Goal: Information Seeking & Learning: Learn about a topic

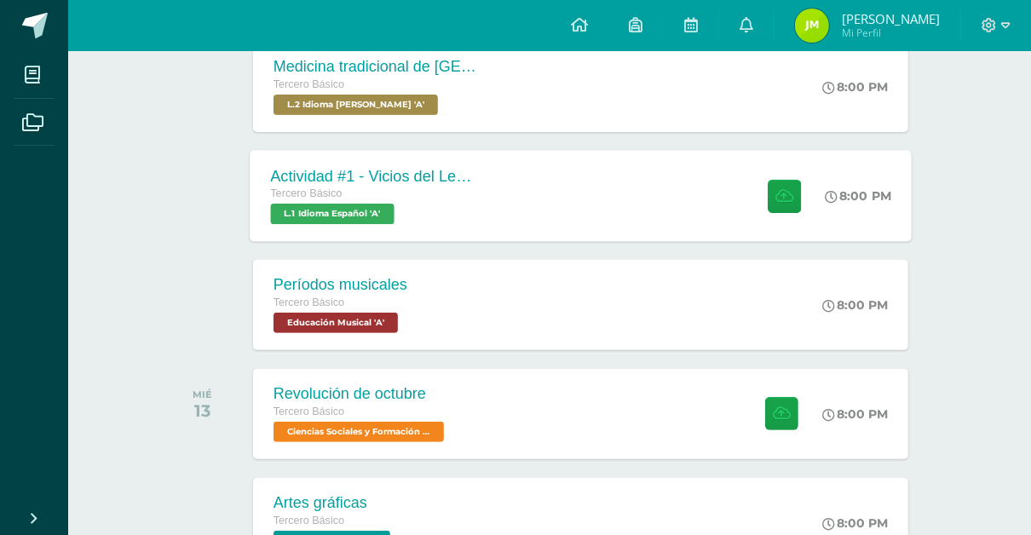
scroll to position [405, 0]
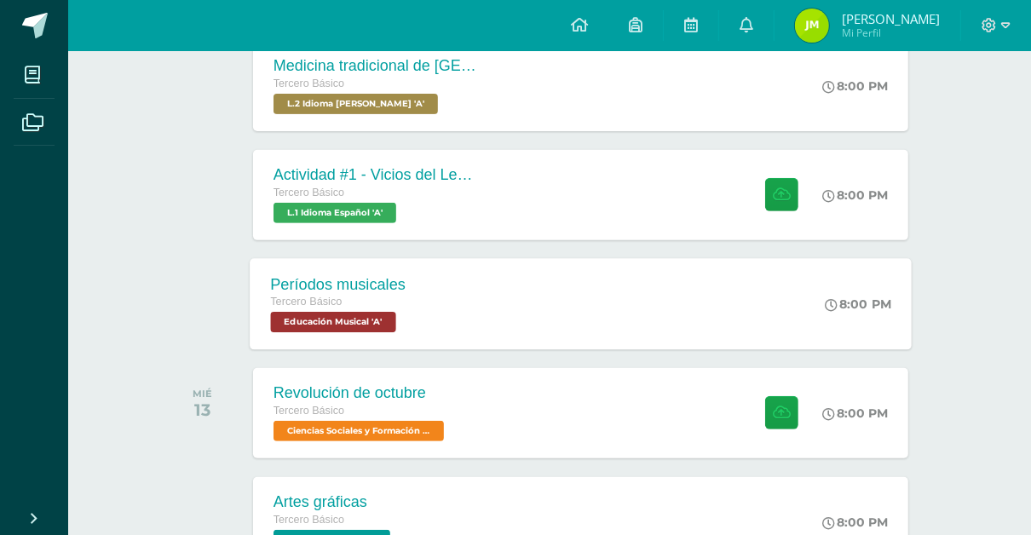
click at [540, 295] on div "Períodos musicales Tercero Básico Educación Musical 'A' 8:00 PM Períodos musica…" at bounding box center [581, 303] width 662 height 91
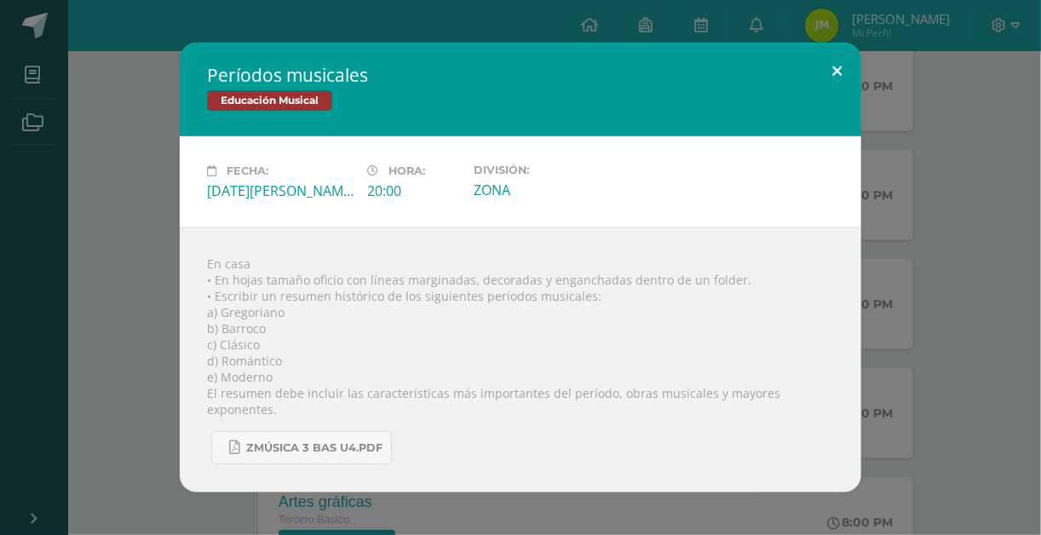
click at [844, 74] on button at bounding box center [837, 72] width 49 height 58
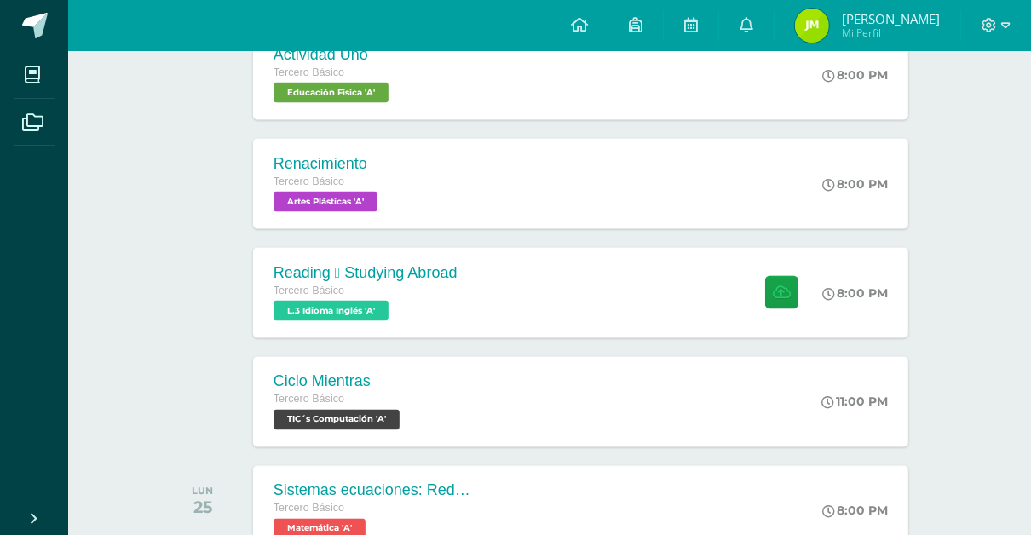
scroll to position [1831, 0]
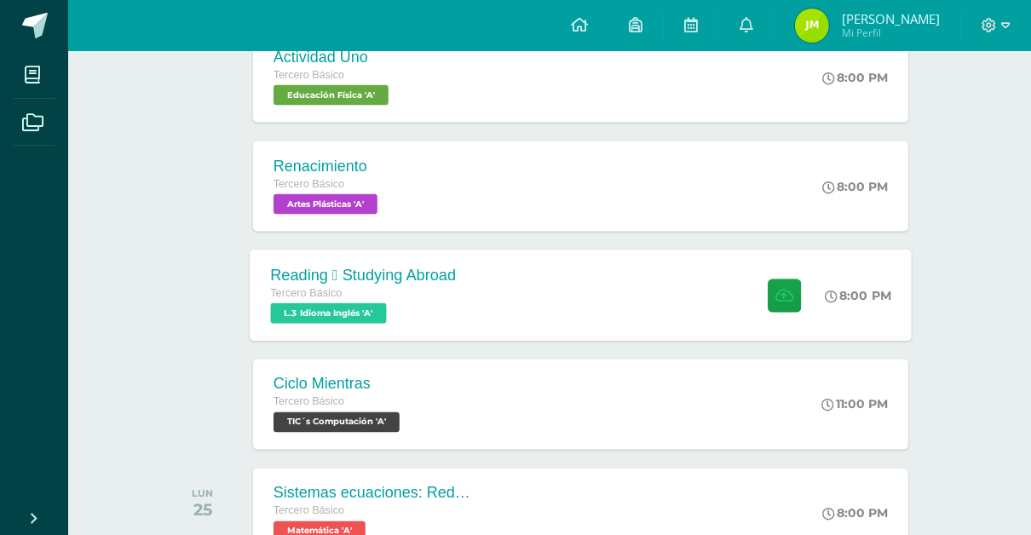
click at [607, 309] on div "Reading  Studying Abroad Tercero Básico L.3 Idioma Inglés 'A' 8:00 PM Reading …" at bounding box center [581, 295] width 662 height 91
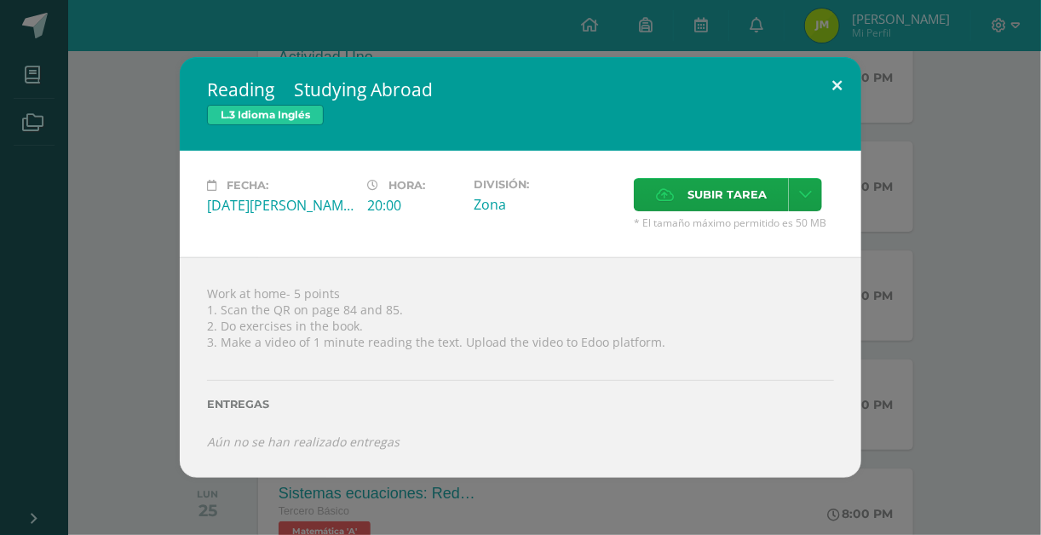
click at [846, 83] on button at bounding box center [837, 86] width 49 height 58
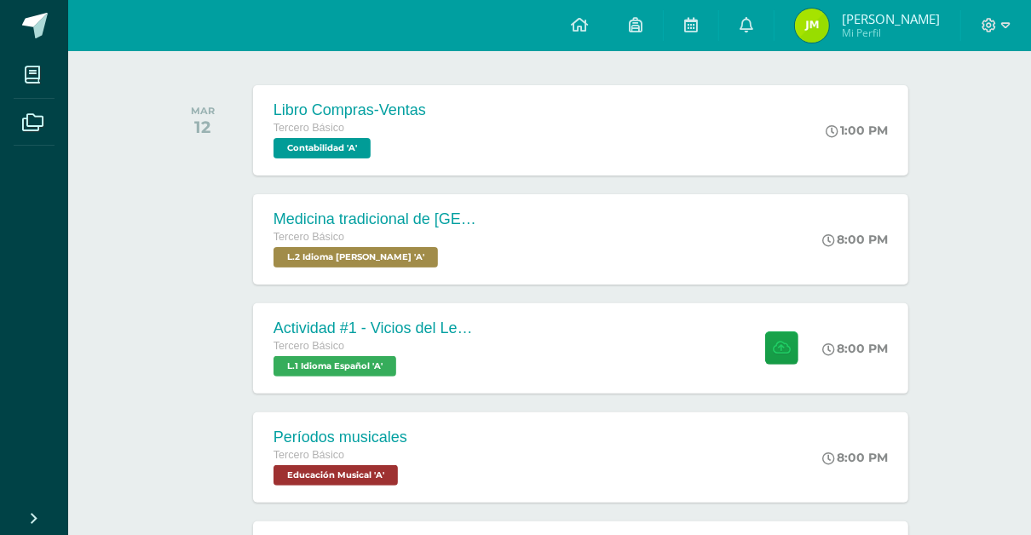
scroll to position [285, 0]
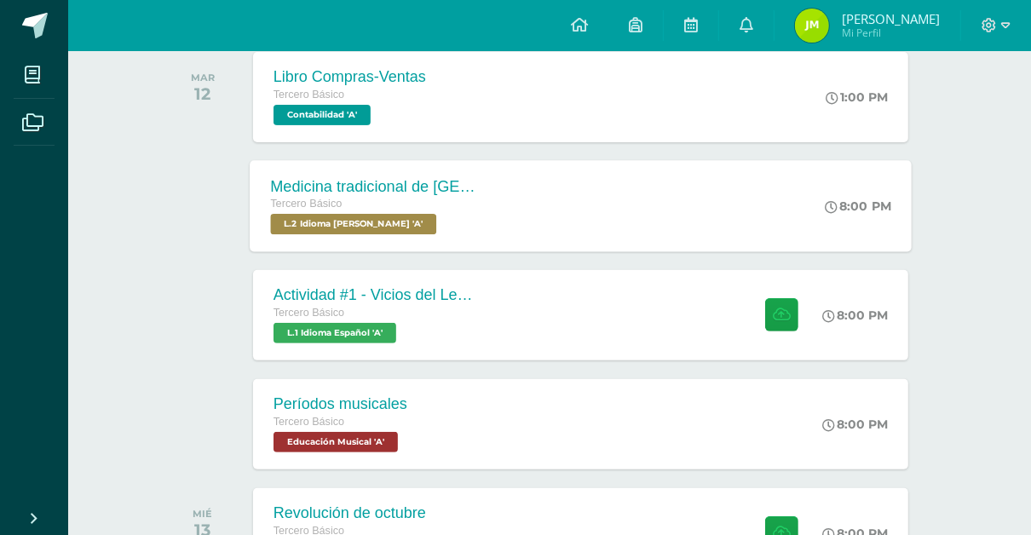
click at [717, 204] on div "Medicina tradicional de [GEOGRAPHIC_DATA] Tercero Básico L.2 Idioma [PERSON_NAM…" at bounding box center [581, 205] width 662 height 91
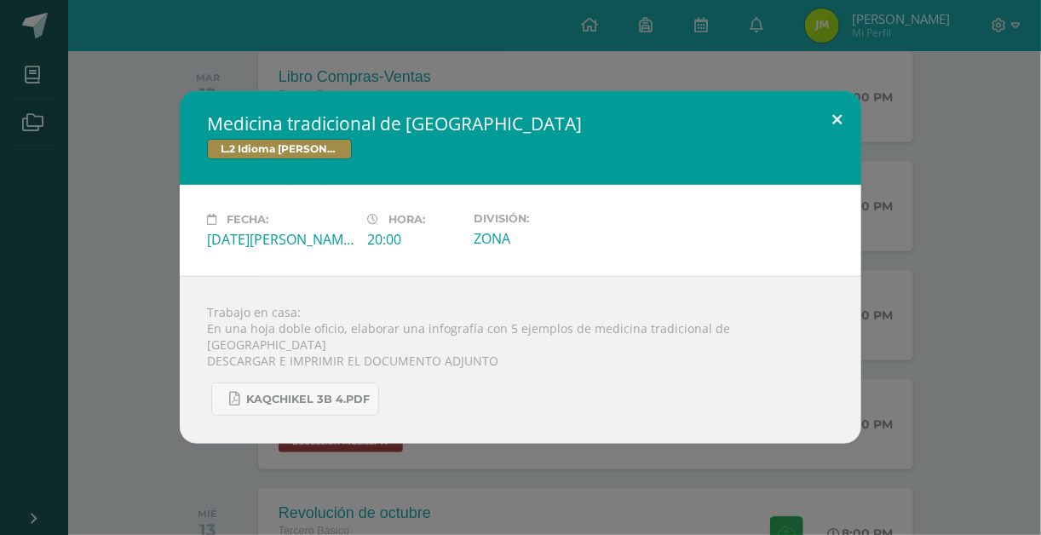
click at [839, 132] on button at bounding box center [837, 120] width 49 height 58
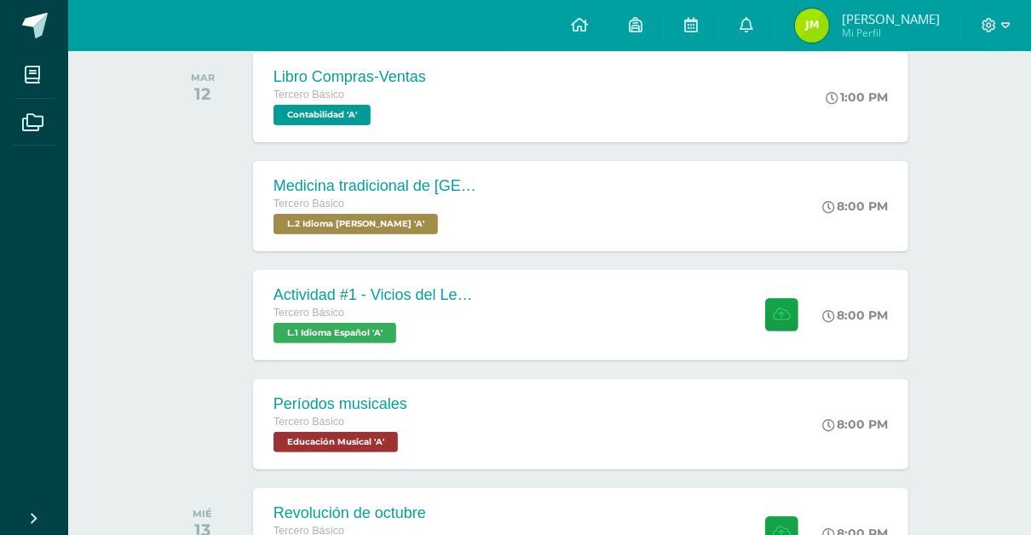
click at [727, 196] on div "Medicina tradicional de [GEOGRAPHIC_DATA] Tercero Básico L.2 Idioma [PERSON_NAM…" at bounding box center [581, 205] width 662 height 91
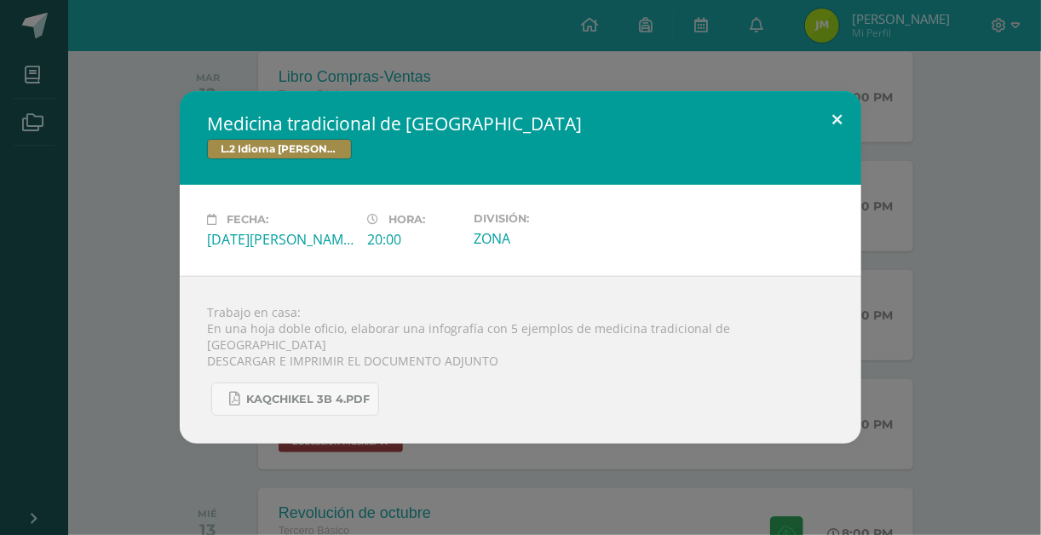
click at [838, 126] on button at bounding box center [837, 120] width 49 height 58
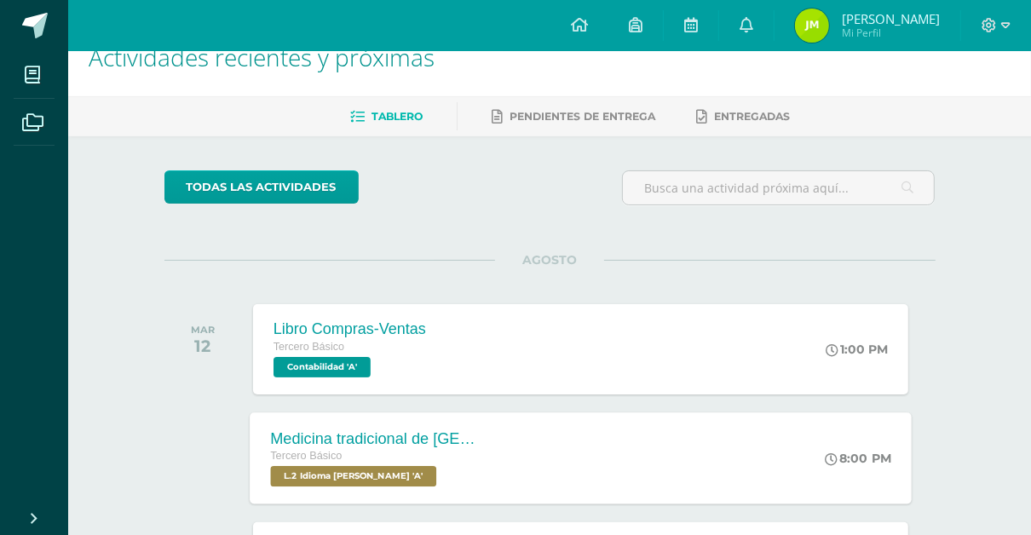
scroll to position [0, 0]
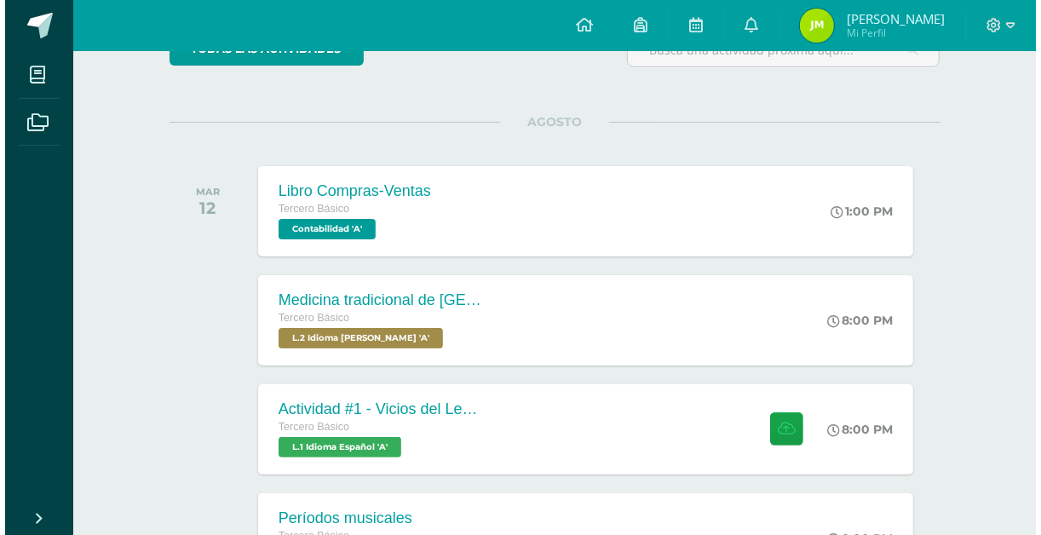
scroll to position [174, 0]
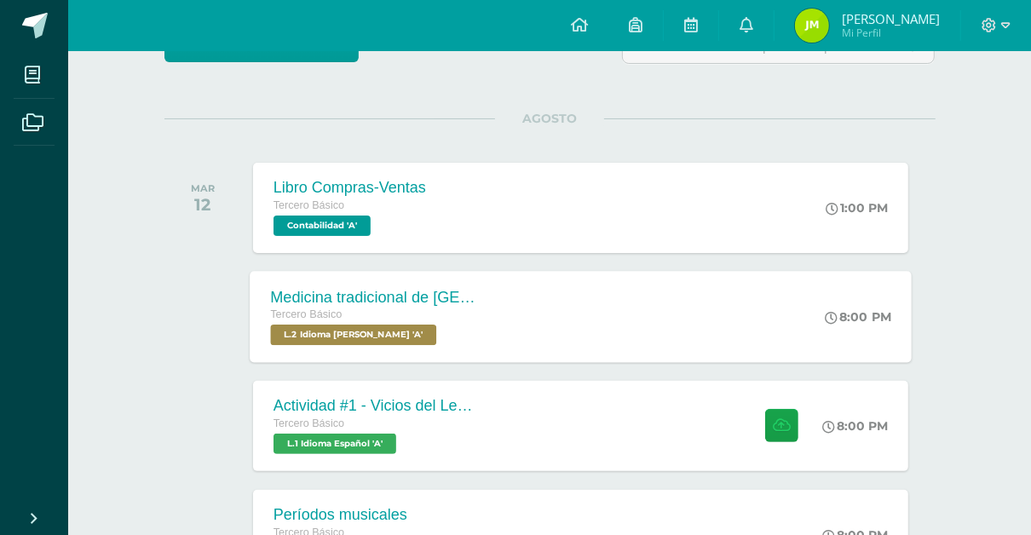
click at [579, 331] on div "Medicina tradicional de [GEOGRAPHIC_DATA] Tercero Básico L.2 Idioma [PERSON_NAM…" at bounding box center [581, 316] width 662 height 91
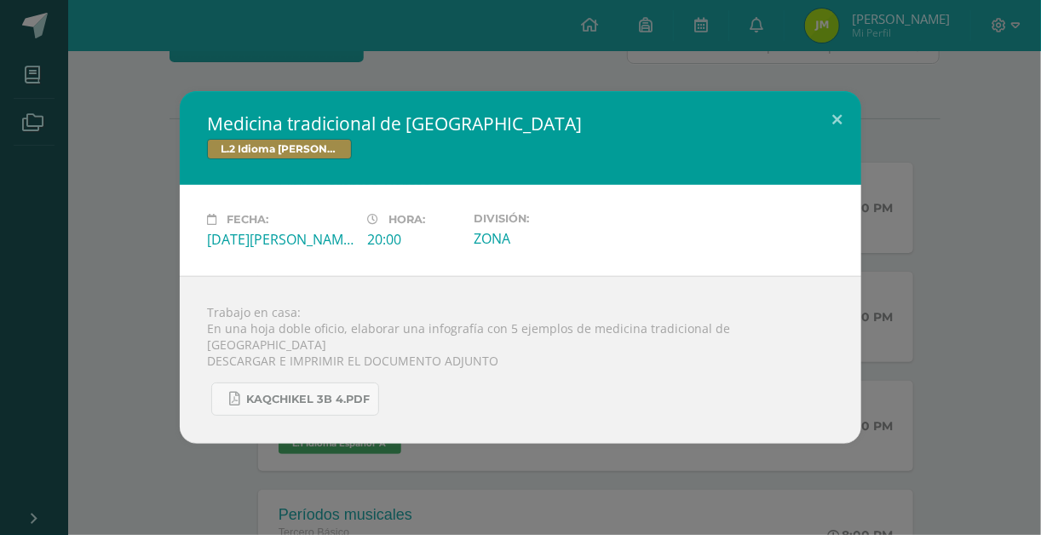
click at [914, 337] on div "Medicina tradicional de [GEOGRAPHIC_DATA] L.2 Idioma [PERSON_NAME] Fecha: [DATE…" at bounding box center [521, 267] width 1028 height 353
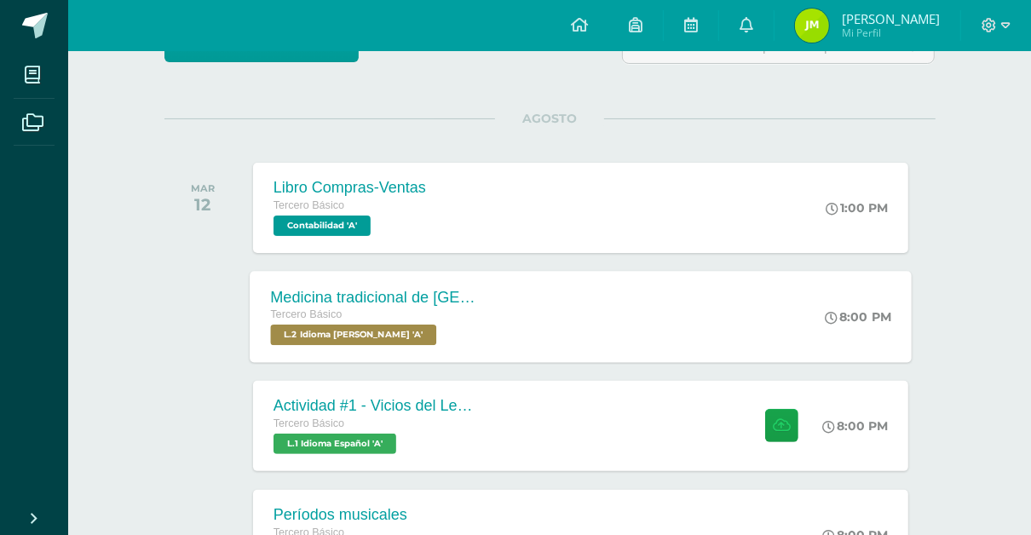
click at [451, 348] on div "Medicina tradicional de [GEOGRAPHIC_DATA] Tercero Básico L.2 Idioma [PERSON_NAM…" at bounding box center [374, 316] width 248 height 91
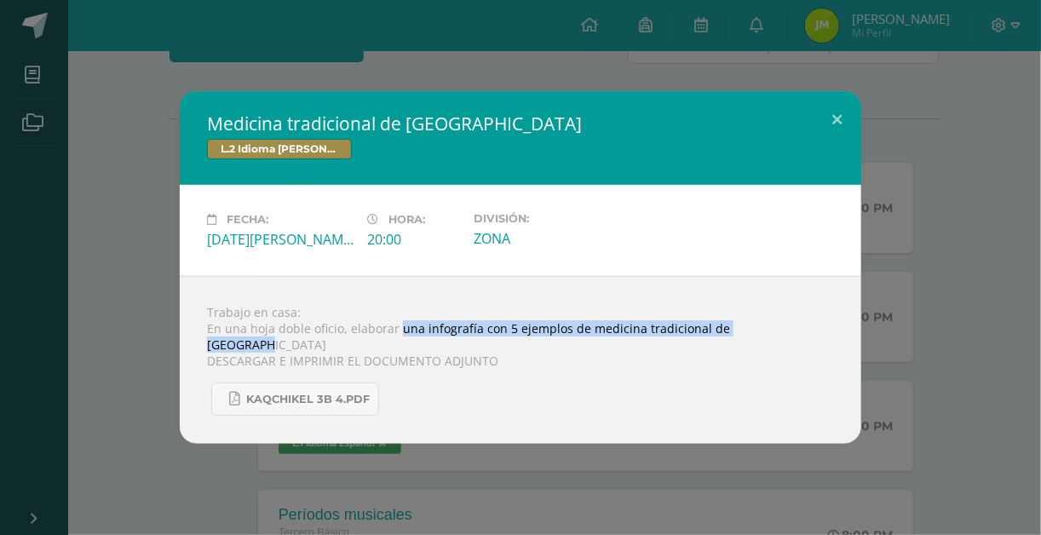
drag, startPoint x: 398, startPoint y: 337, endPoint x: 781, endPoint y: 334, distance: 383.4
click at [781, 334] on div "Trabajo en casa: En una hoja doble oficio, elaborar una infografía con 5 ejempl…" at bounding box center [521, 360] width 682 height 168
copy div "una infografía con 5 ejemplos de medicina tradicional de [GEOGRAPHIC_DATA]"
